Goal: Task Accomplishment & Management: Use online tool/utility

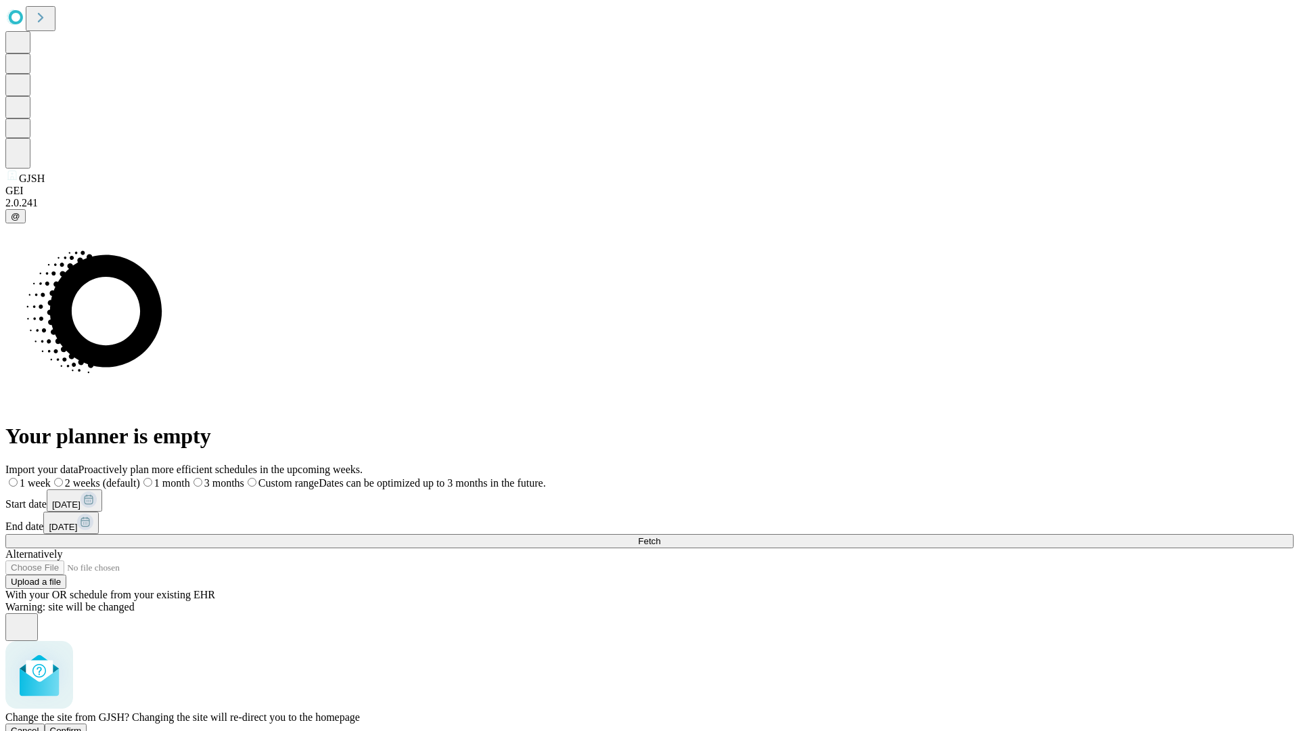
click at [82, 725] on span "Confirm" at bounding box center [66, 730] width 32 height 10
click at [164, 477] on label "1 month" at bounding box center [142, 483] width 41 height 12
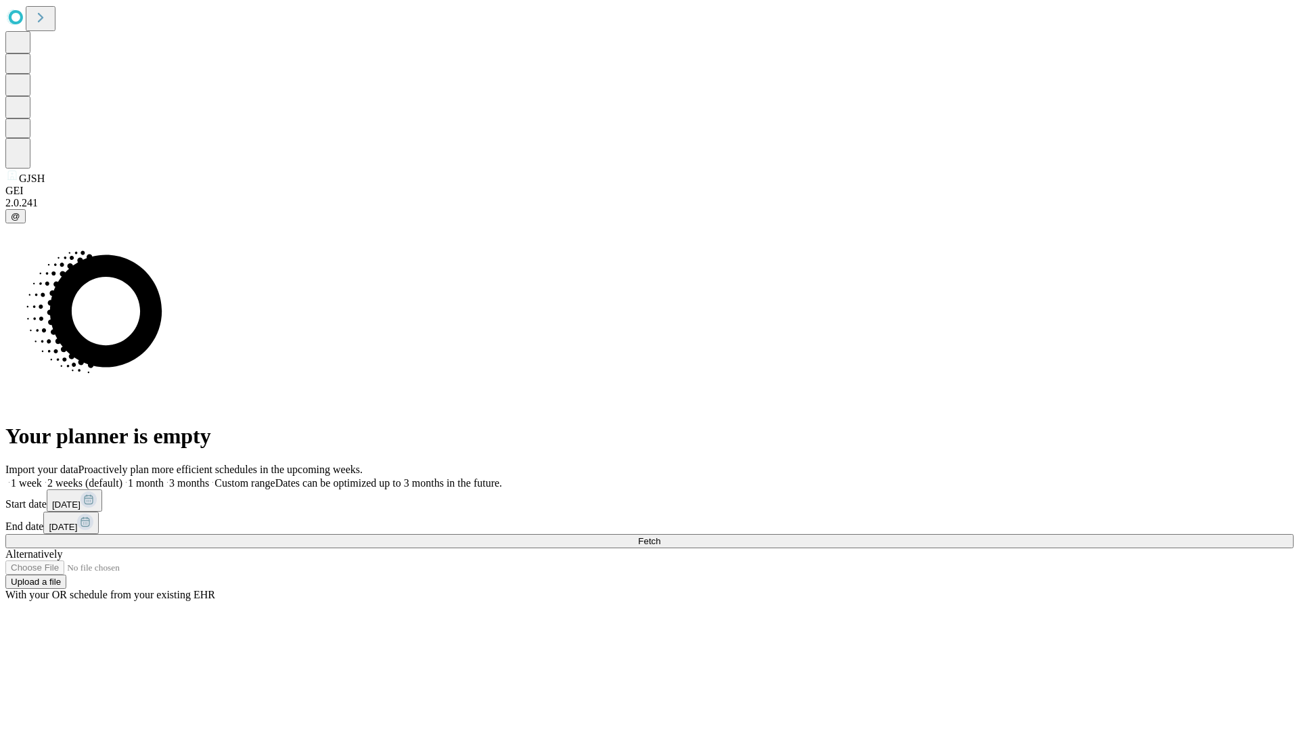
click at [660, 536] on span "Fetch" at bounding box center [649, 541] width 22 height 10
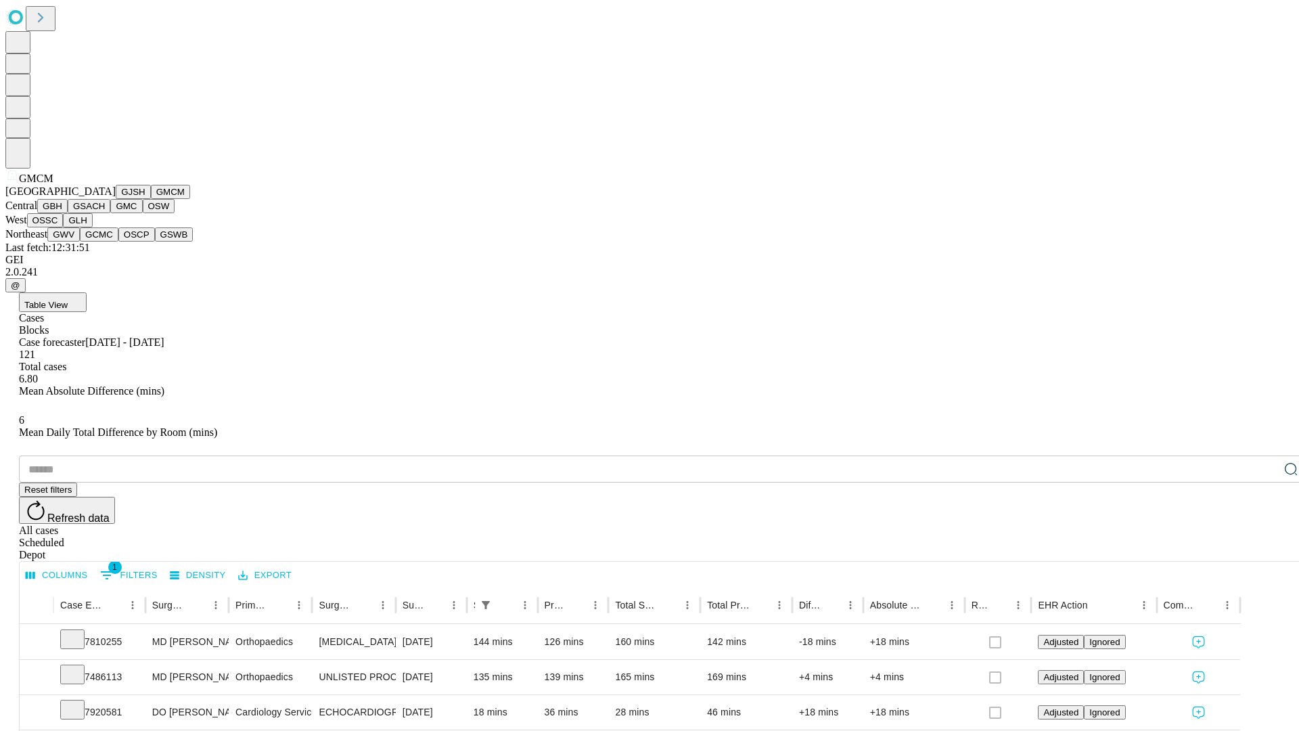
click at [68, 213] on button "GBH" at bounding box center [52, 206] width 30 height 14
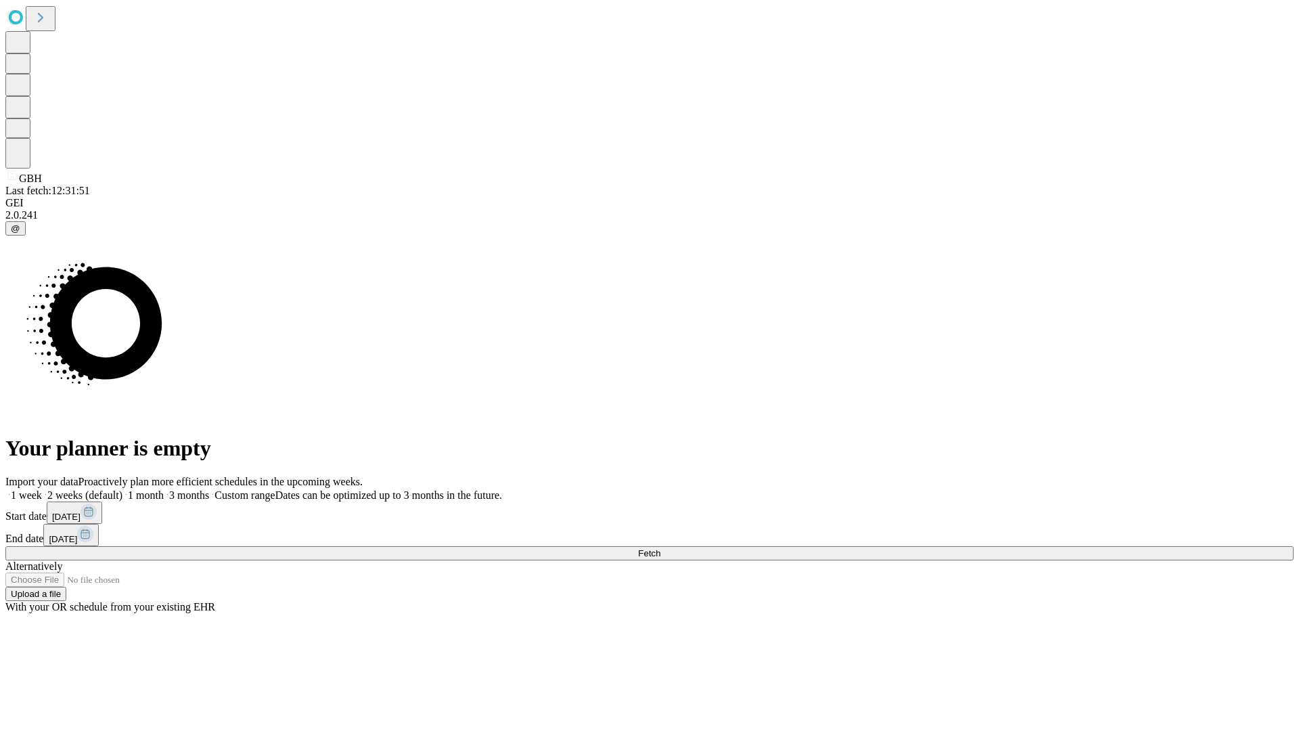
click at [164, 489] on label "1 month" at bounding box center [142, 495] width 41 height 12
click at [660, 548] on span "Fetch" at bounding box center [649, 553] width 22 height 10
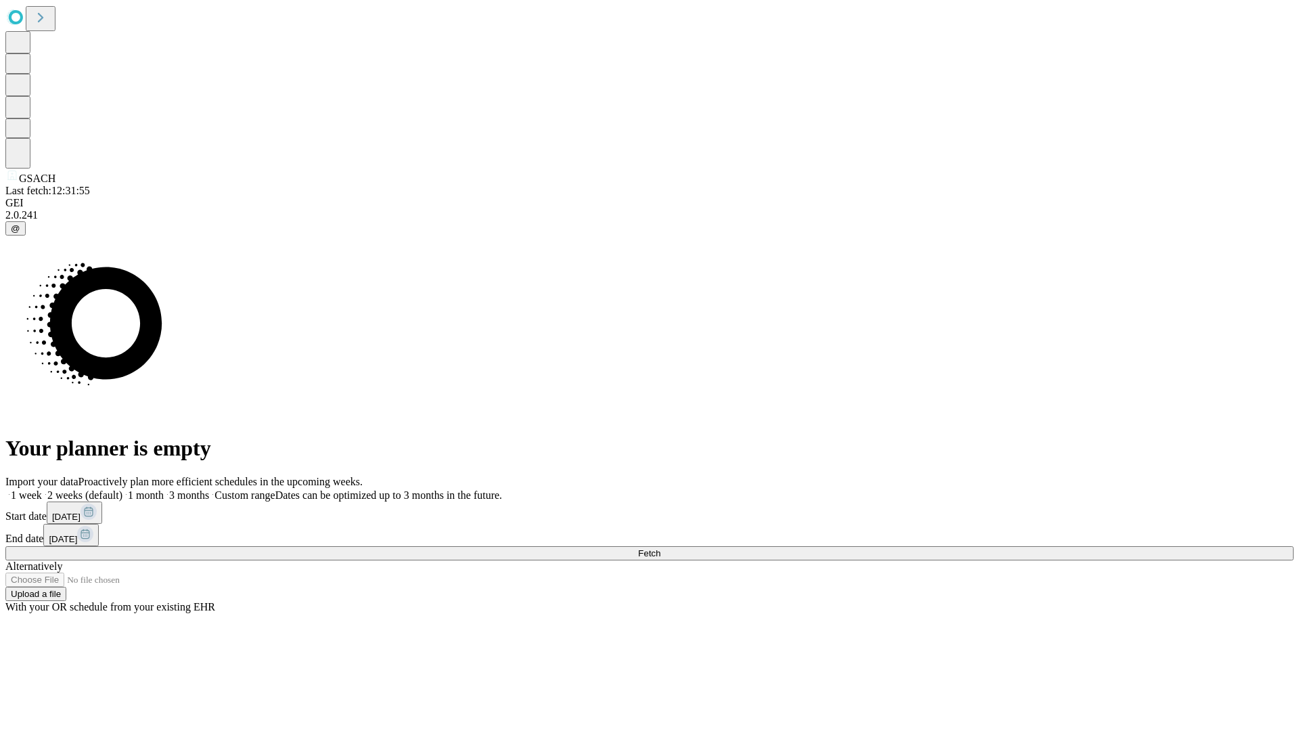
click at [164, 489] on label "1 month" at bounding box center [142, 495] width 41 height 12
click at [660, 548] on span "Fetch" at bounding box center [649, 553] width 22 height 10
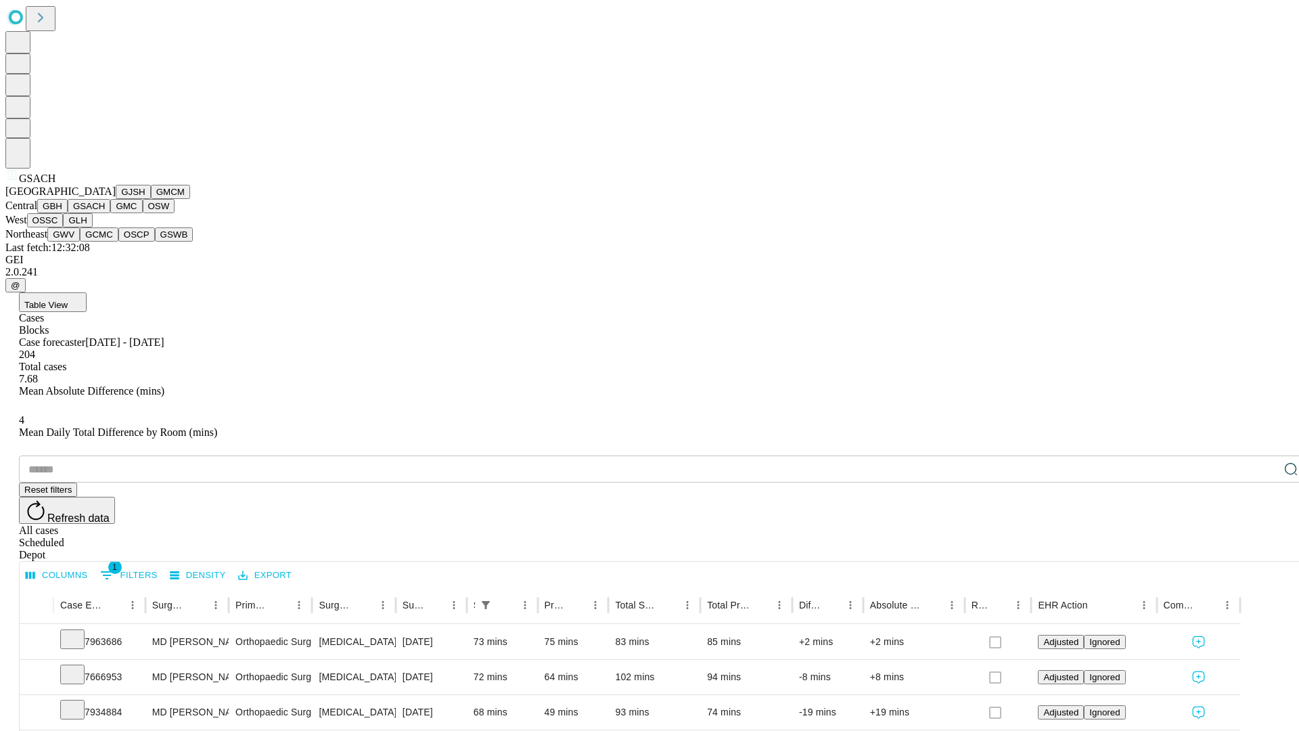
click at [110, 213] on button "GMC" at bounding box center [126, 206] width 32 height 14
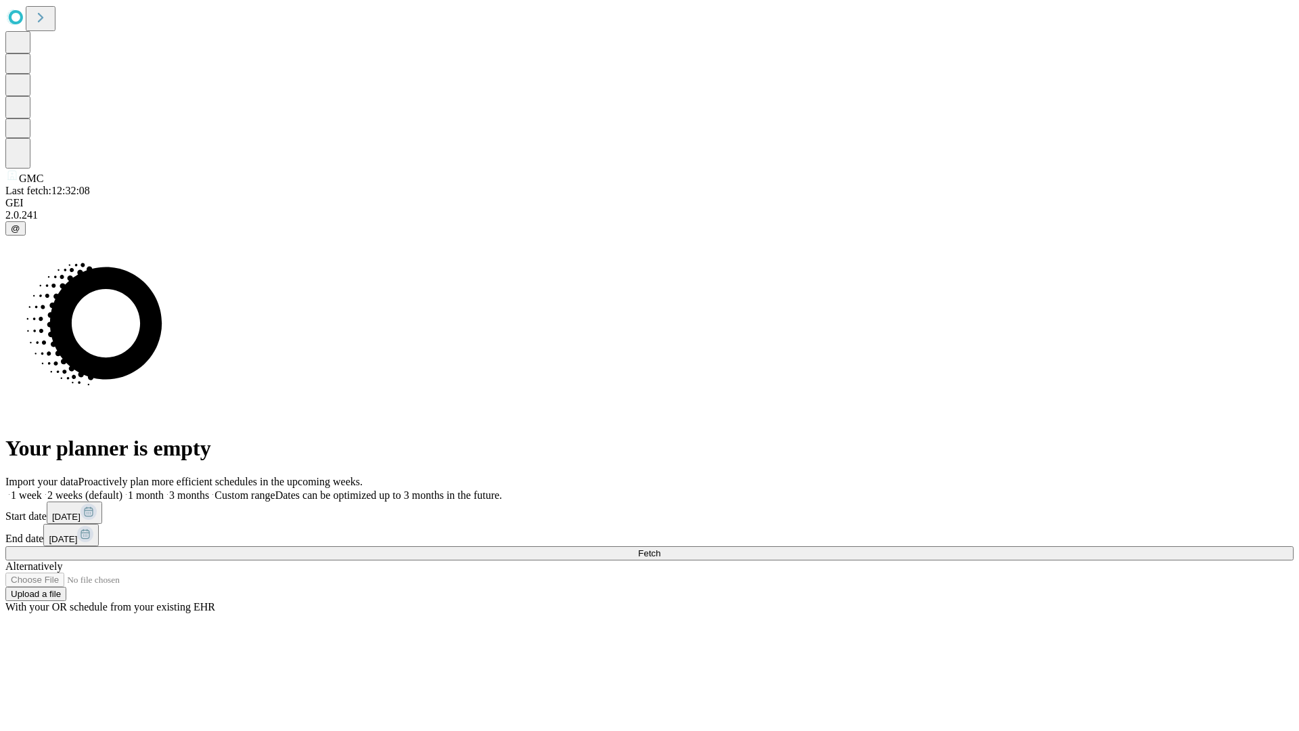
click at [164, 489] on label "1 month" at bounding box center [142, 495] width 41 height 12
click at [660, 548] on span "Fetch" at bounding box center [649, 553] width 22 height 10
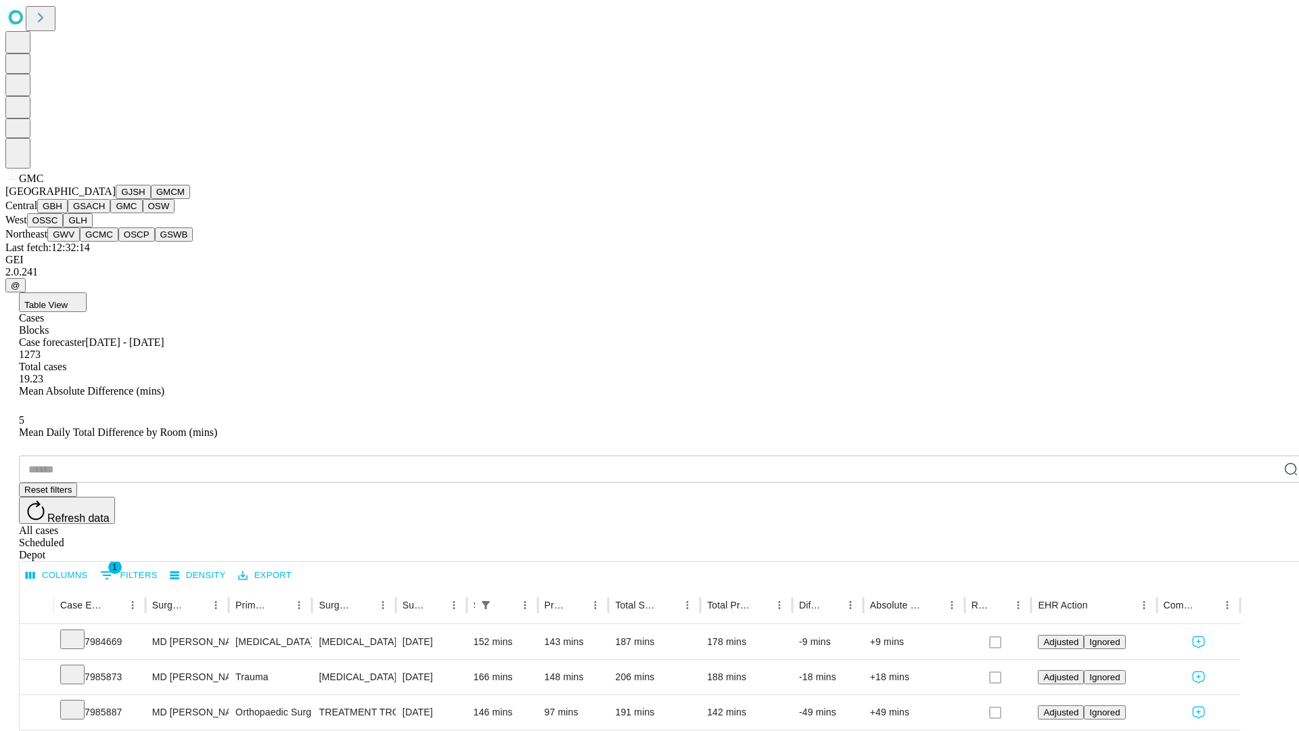
click at [143, 213] on button "OSW" at bounding box center [159, 206] width 32 height 14
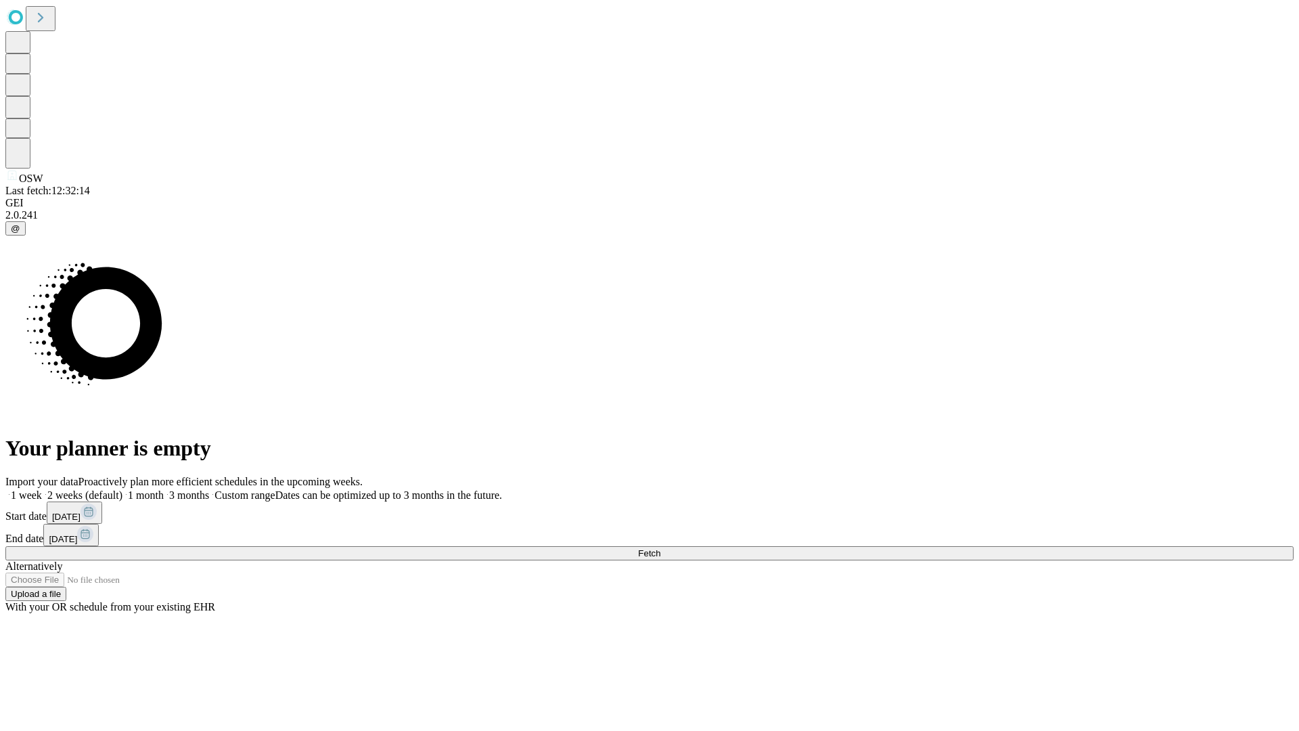
click at [164, 489] on label "1 month" at bounding box center [142, 495] width 41 height 12
click at [660, 548] on span "Fetch" at bounding box center [649, 553] width 22 height 10
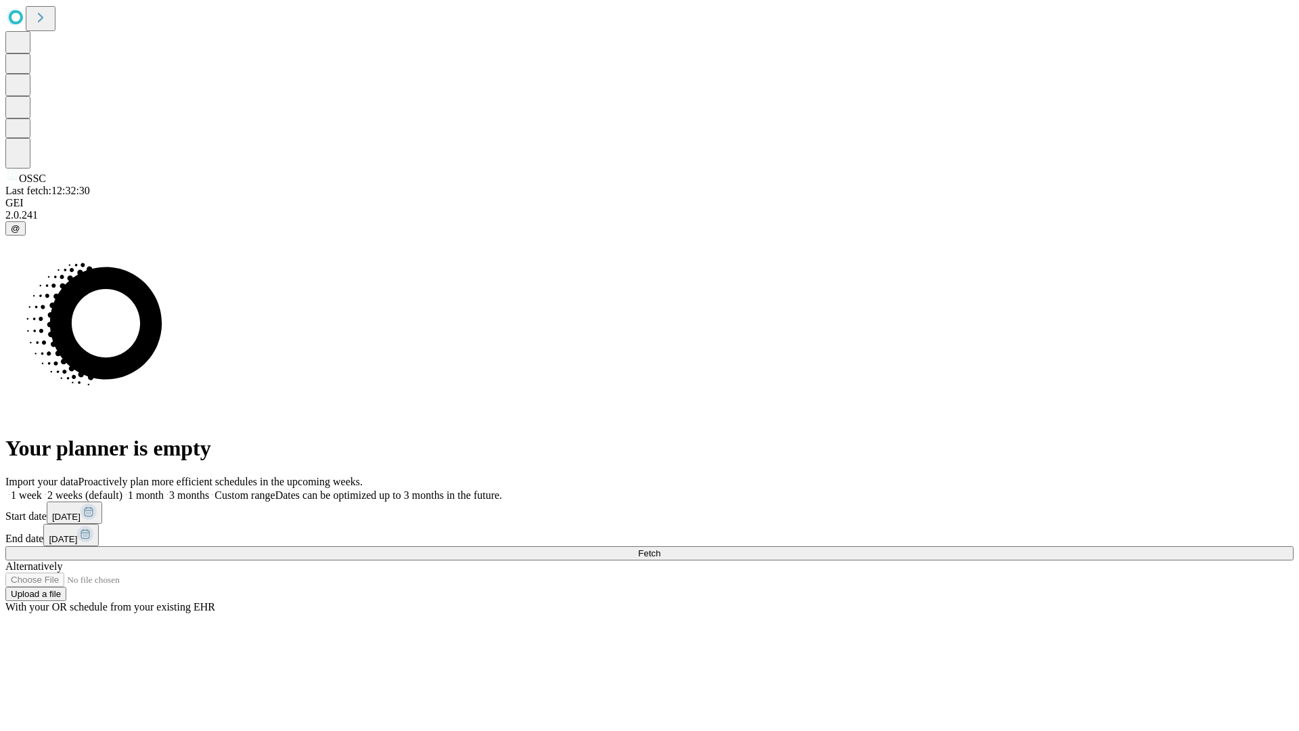
click at [164, 489] on label "1 month" at bounding box center [142, 495] width 41 height 12
click at [660, 548] on span "Fetch" at bounding box center [649, 553] width 22 height 10
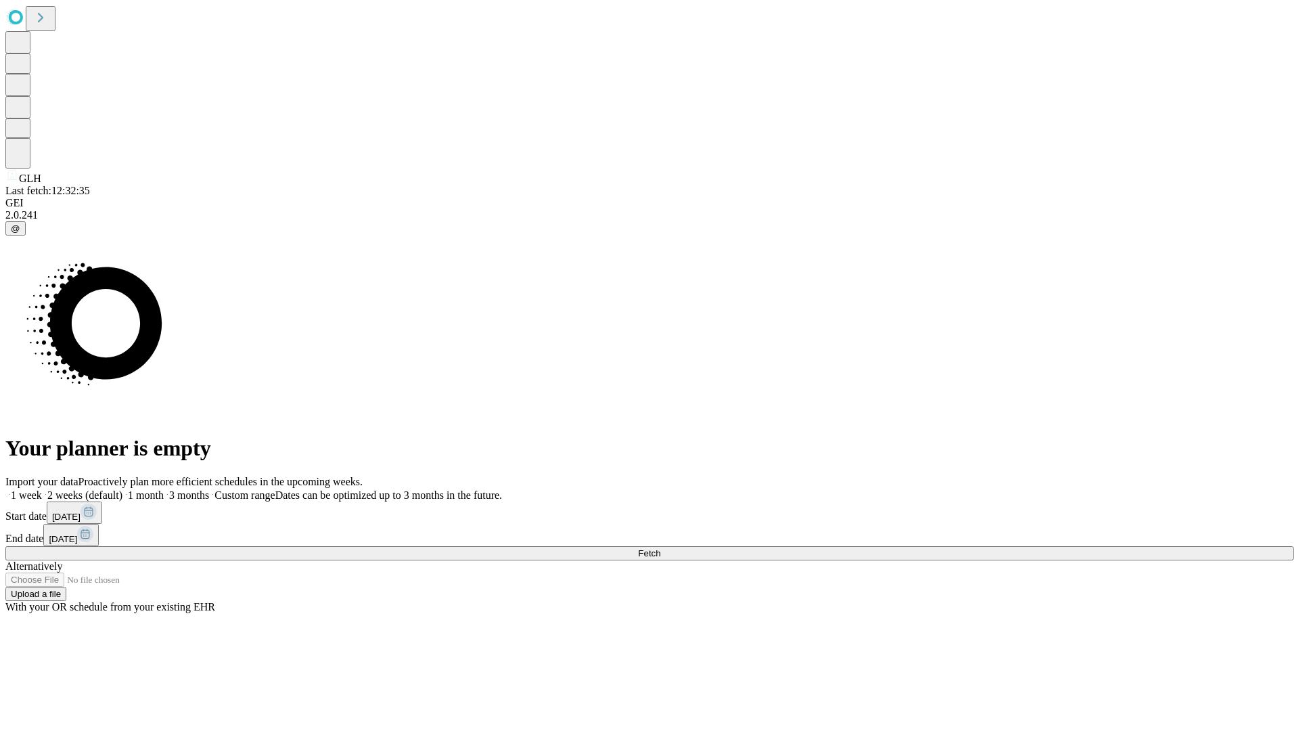
click at [164, 489] on label "1 month" at bounding box center [142, 495] width 41 height 12
click at [660, 548] on span "Fetch" at bounding box center [649, 553] width 22 height 10
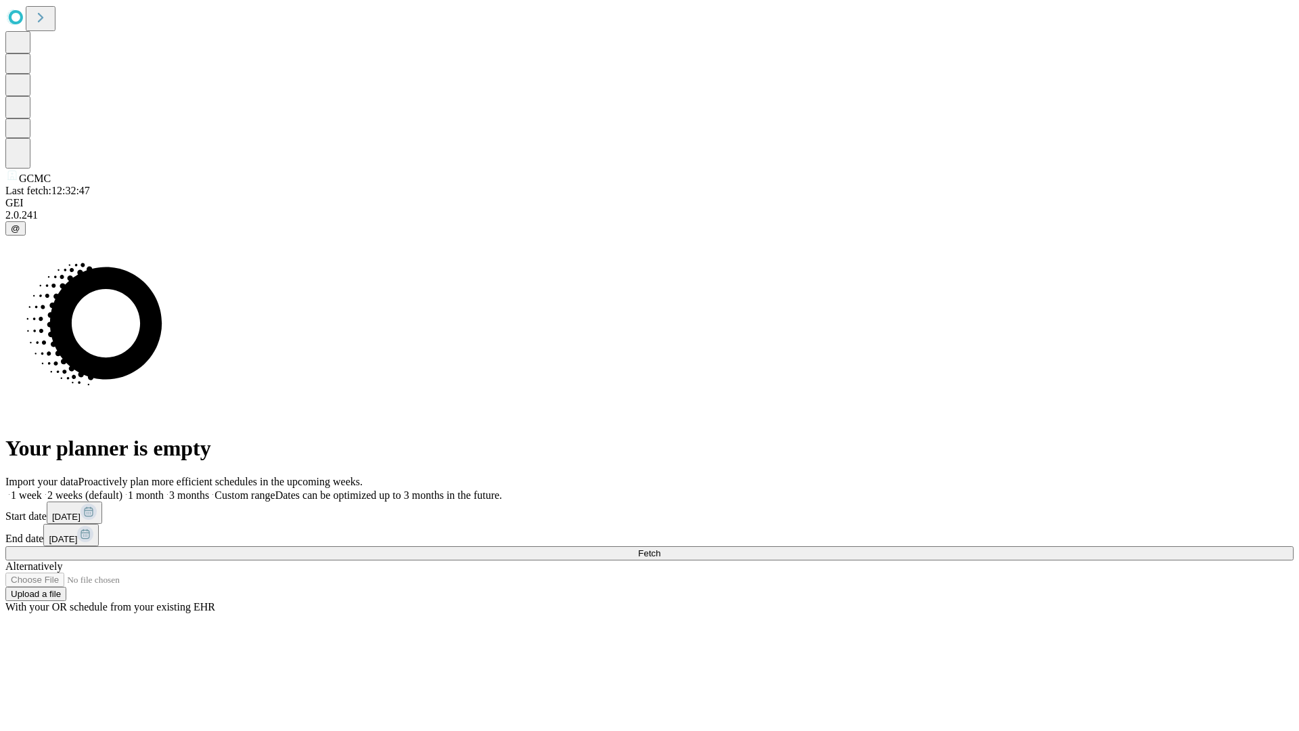
click at [164, 489] on label "1 month" at bounding box center [142, 495] width 41 height 12
click at [660, 548] on span "Fetch" at bounding box center [649, 553] width 22 height 10
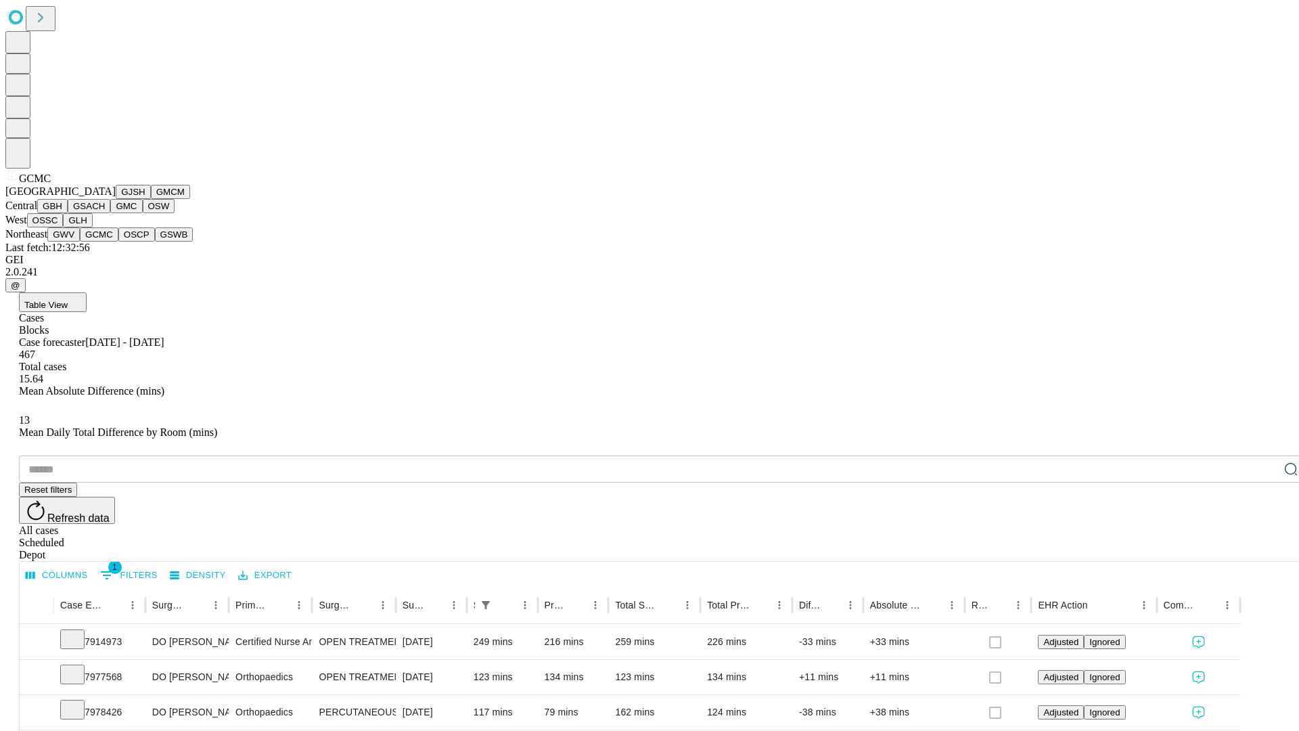
click at [118, 242] on button "OSCP" at bounding box center [136, 234] width 37 height 14
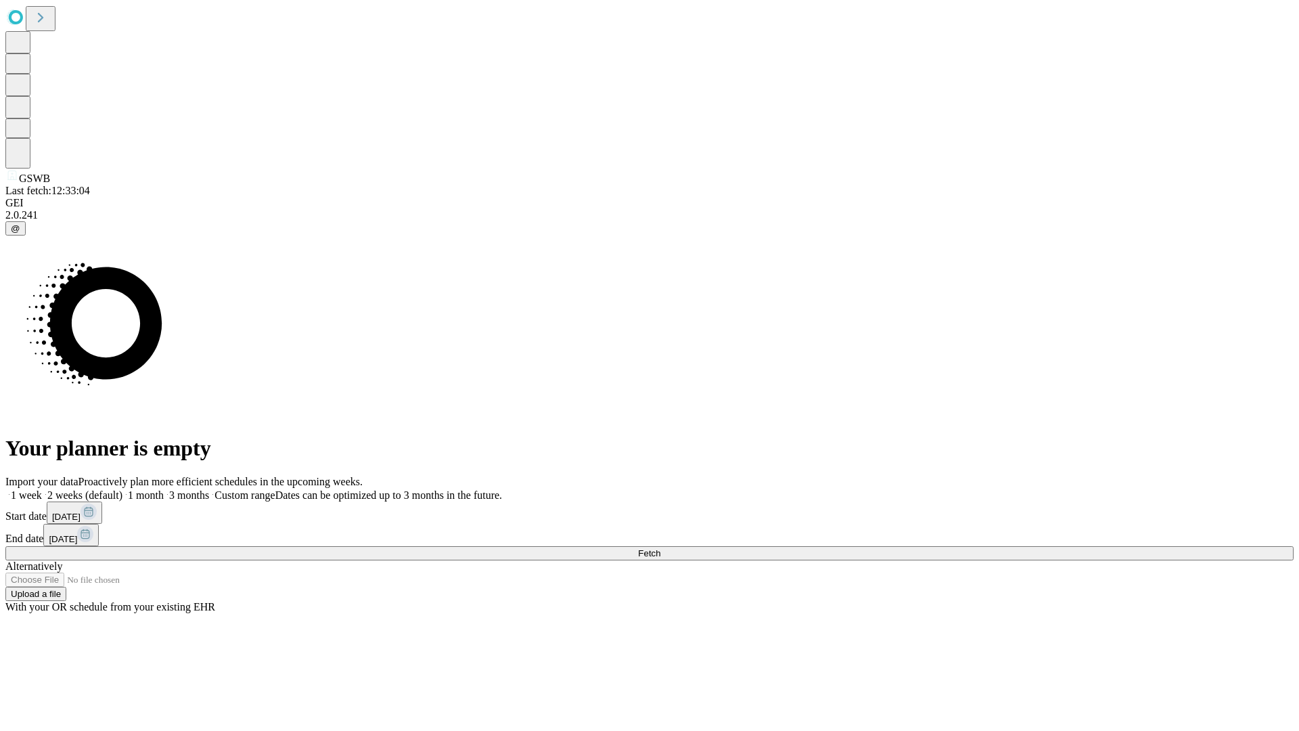
click at [164, 489] on label "1 month" at bounding box center [142, 495] width 41 height 12
click at [660, 548] on span "Fetch" at bounding box center [649, 553] width 22 height 10
